Goal: Find specific page/section: Find specific page/section

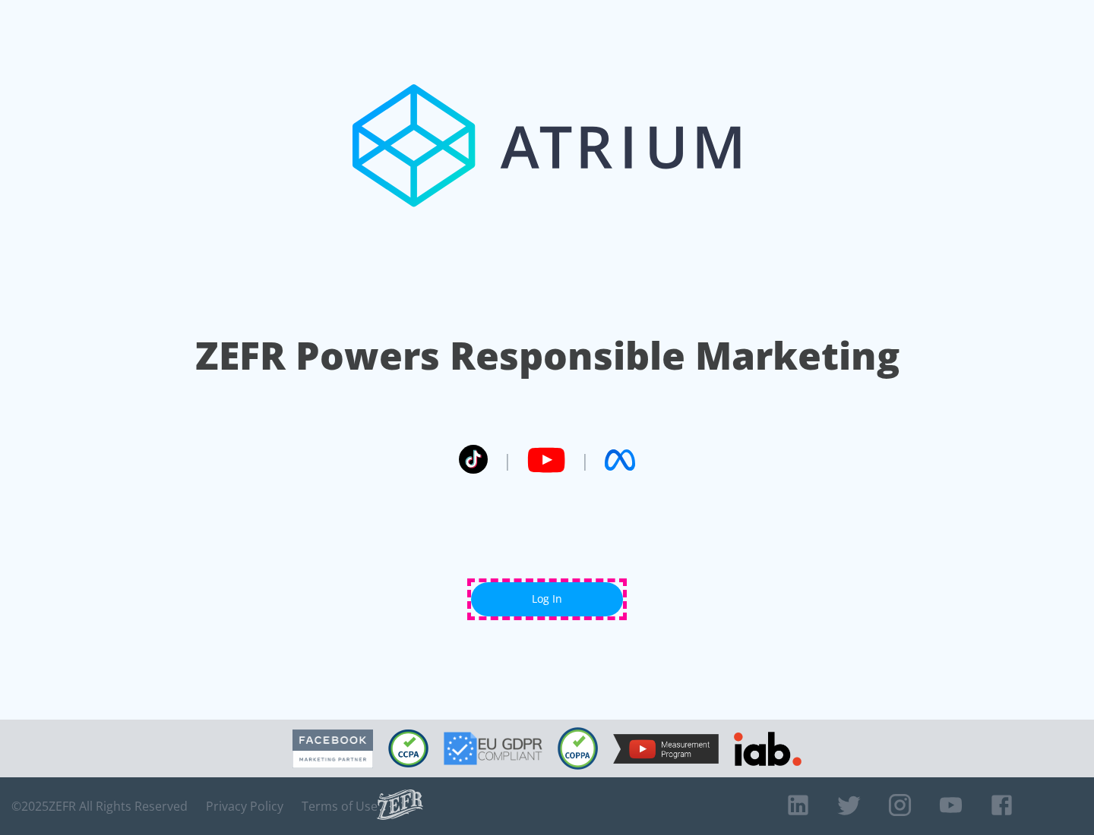
click at [547, 599] on link "Log In" at bounding box center [547, 600] width 152 height 34
